Goal: Information Seeking & Learning: Learn about a topic

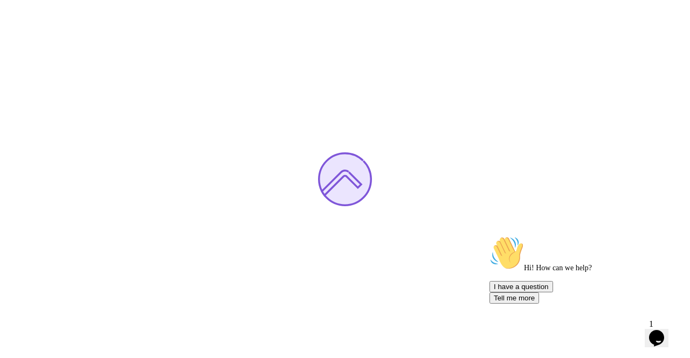
click at [685, 295] on div at bounding box center [345, 179] width 690 height 358
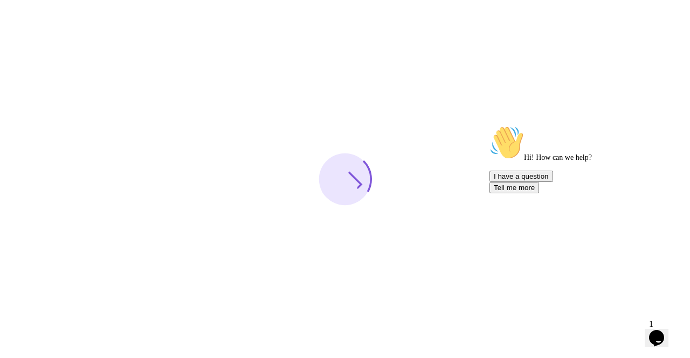
click at [489, 126] on icon "Chat attention grabber" at bounding box center [489, 126] width 0 height 0
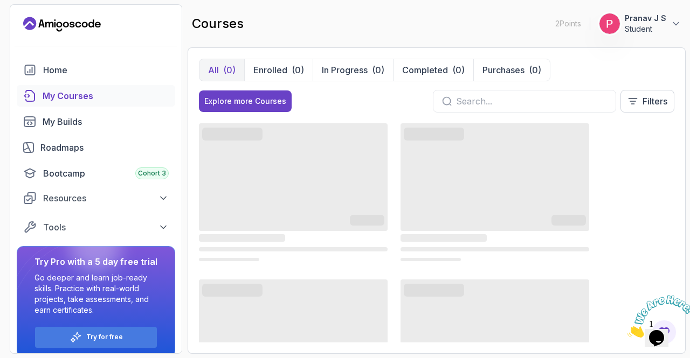
click at [627, 330] on icon "Close" at bounding box center [627, 334] width 0 height 9
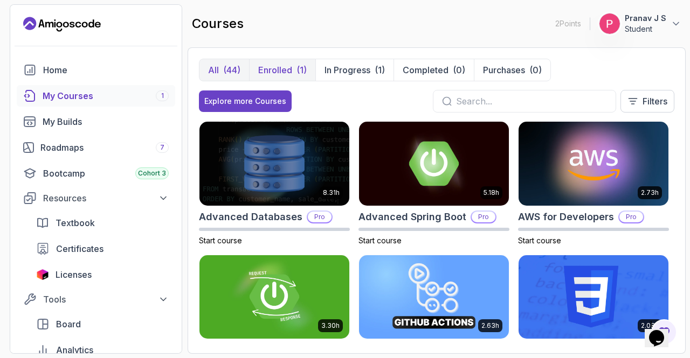
click at [293, 70] on button "Enrolled (1)" at bounding box center [282, 70] width 66 height 22
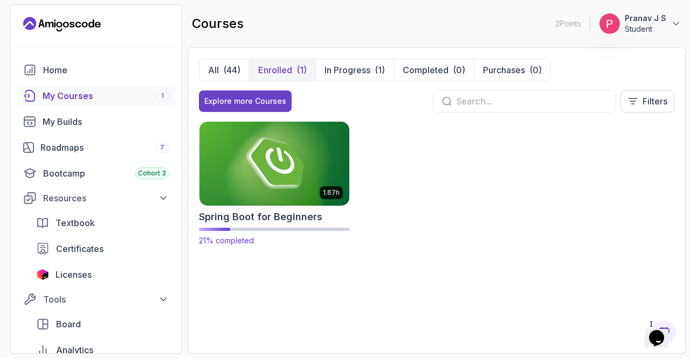
click at [286, 159] on img at bounding box center [274, 164] width 157 height 88
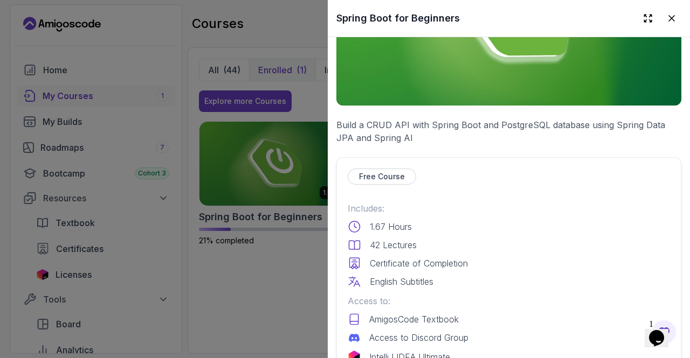
scroll to position [270, 0]
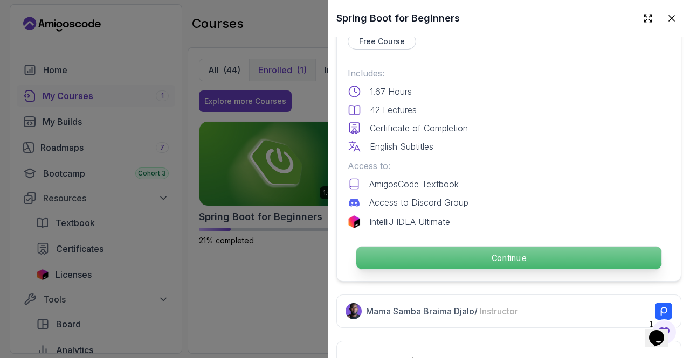
click at [396, 248] on p "Continue" at bounding box center [508, 258] width 305 height 23
